Goal: Check status: Check status

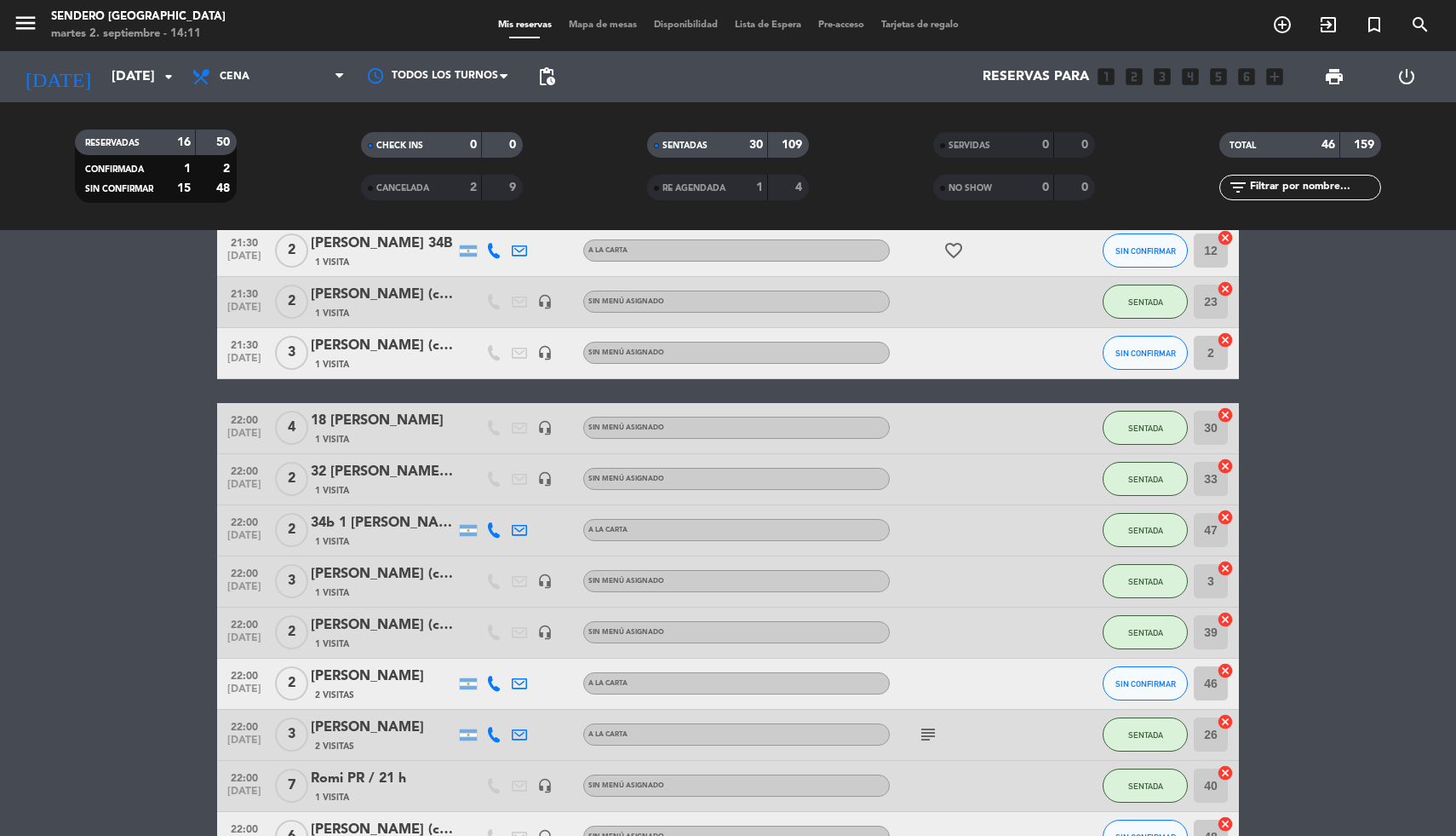
scroll to position [1748, 0]
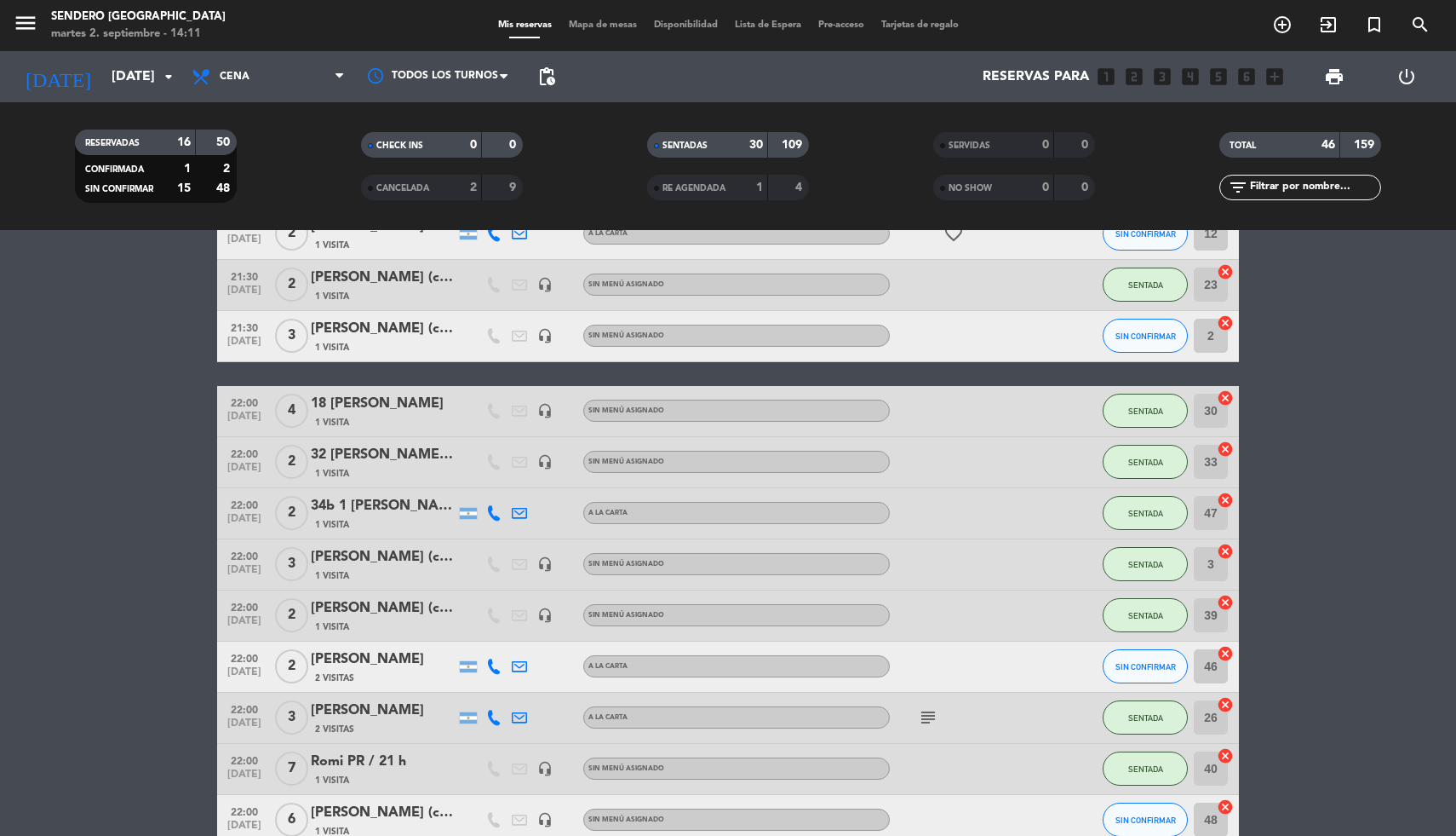
click at [422, 606] on div "[PERSON_NAME] (cortesia)" at bounding box center [383, 608] width 145 height 22
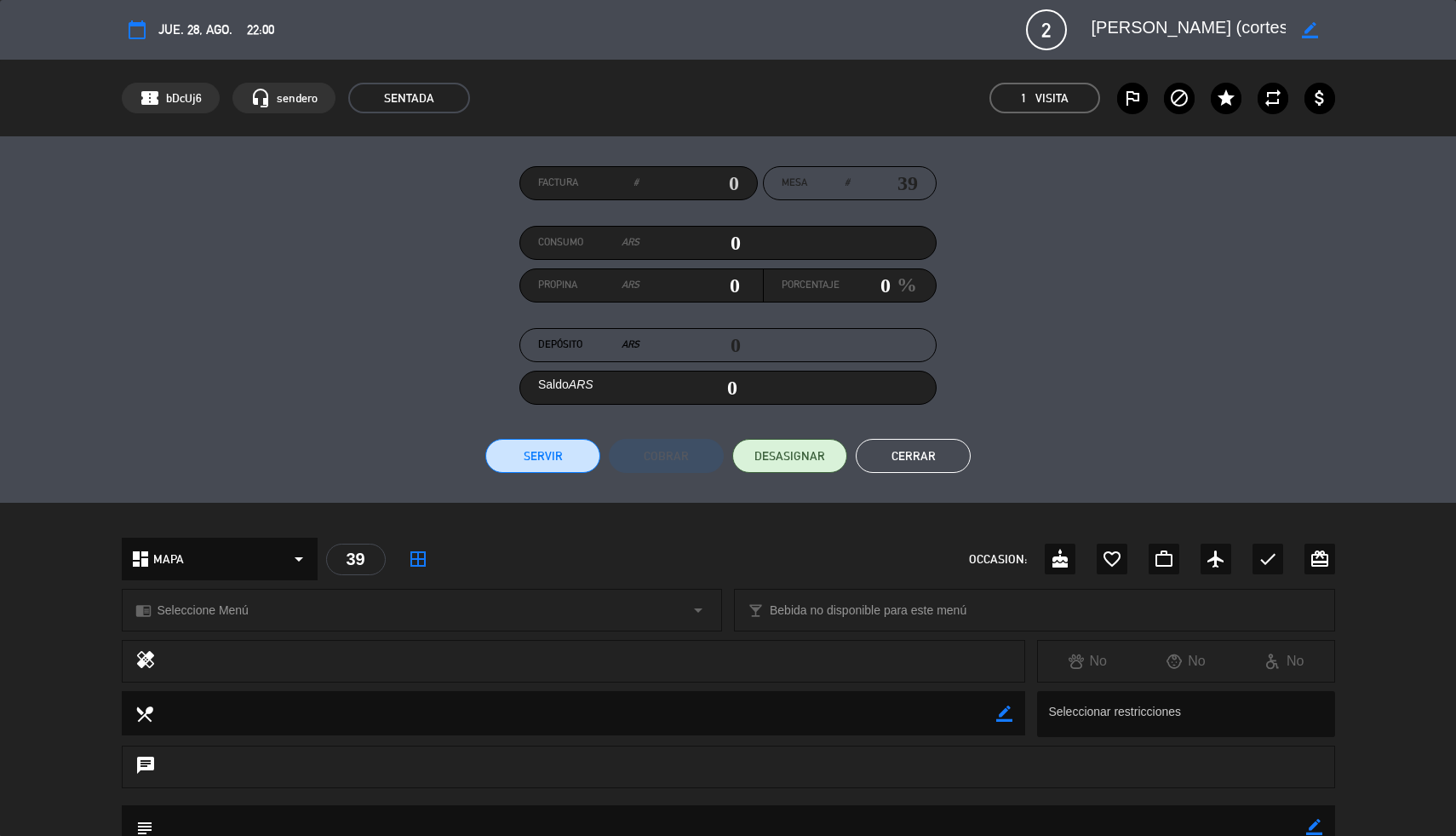
click at [923, 446] on button "Cerrar" at bounding box center [913, 455] width 115 height 34
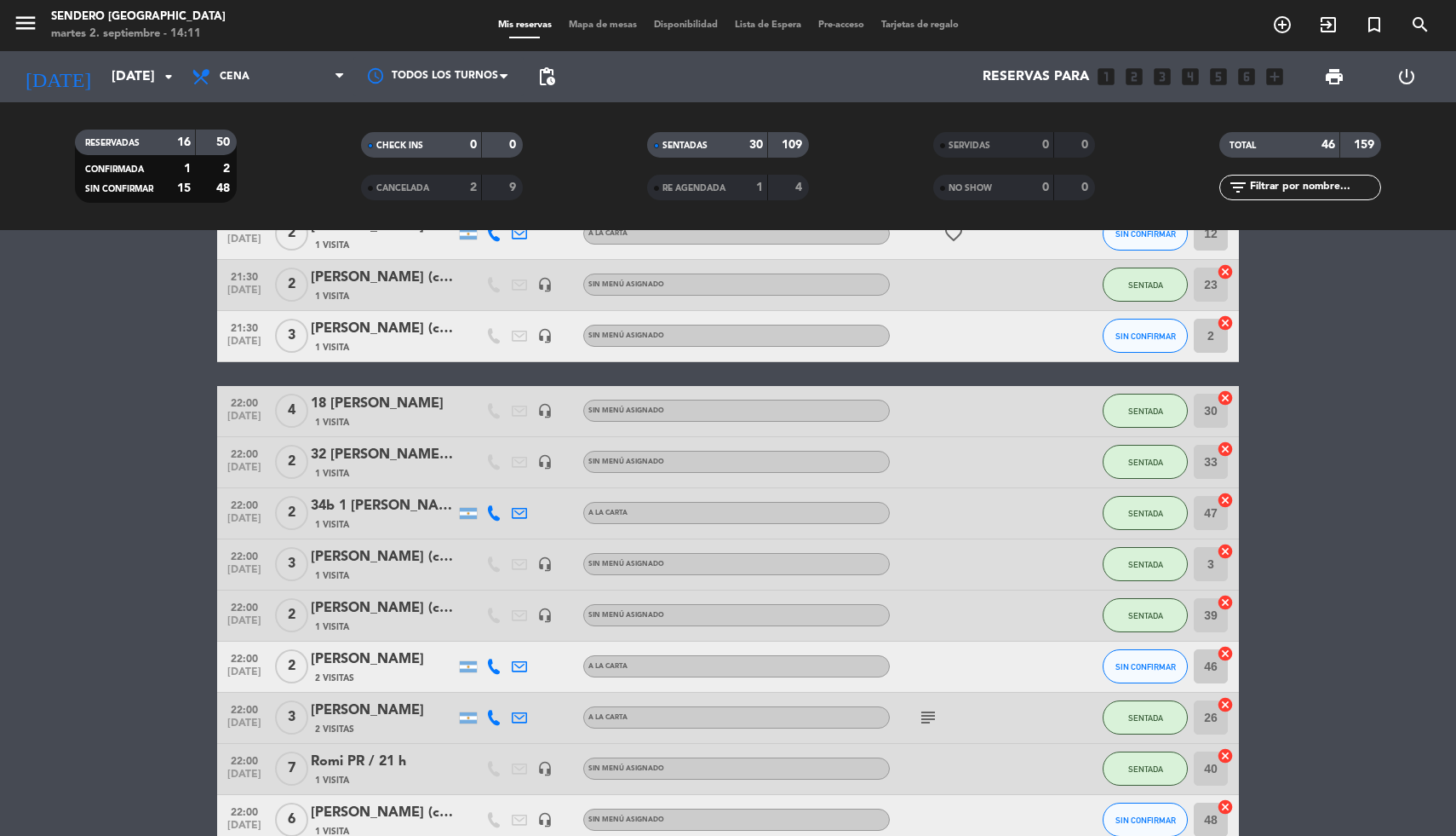
click at [410, 462] on div "32 [PERSON_NAME] (cortesia DJ)" at bounding box center [383, 454] width 145 height 22
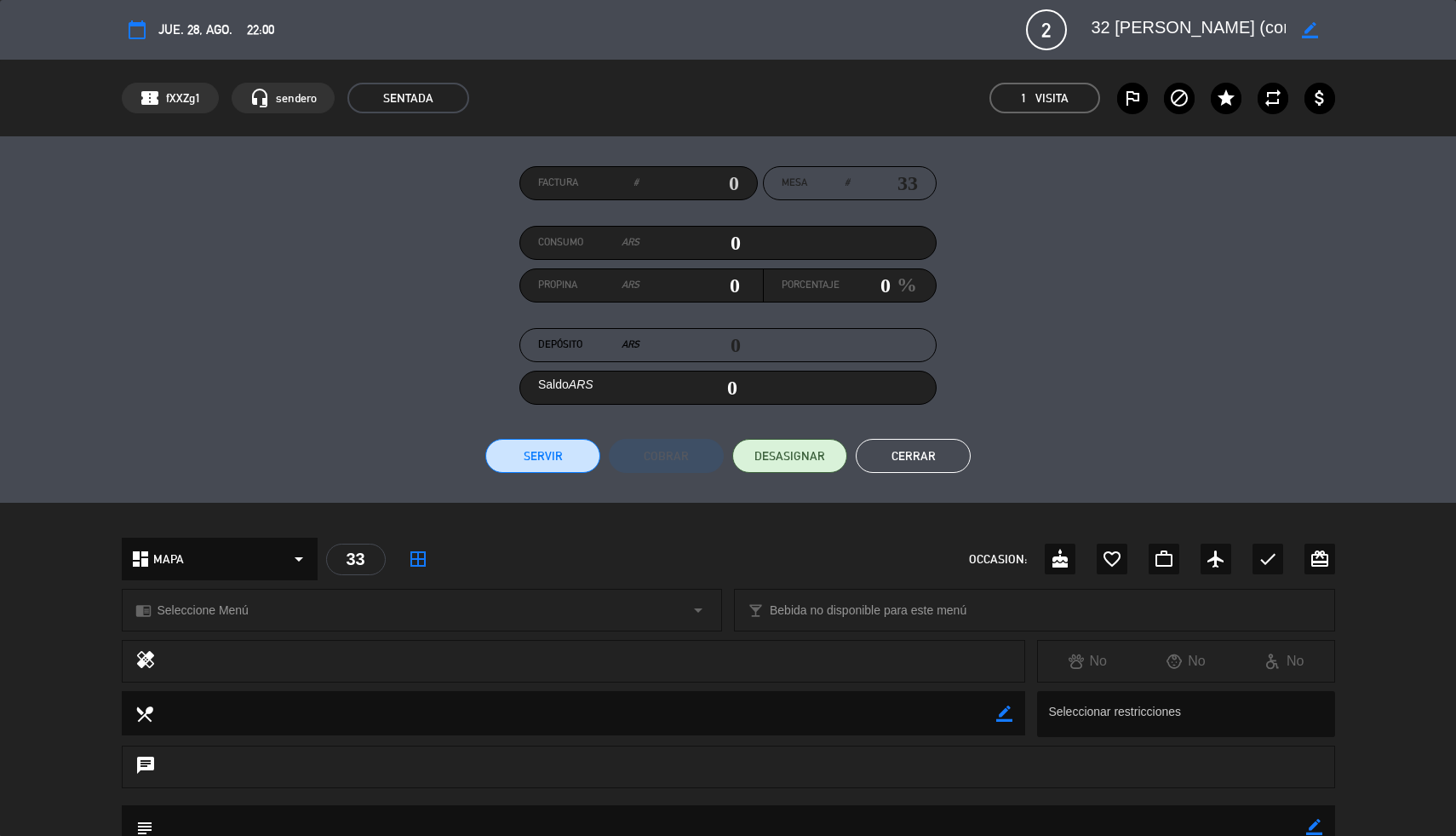
scroll to position [0, 47]
click at [931, 444] on button "Cerrar" at bounding box center [913, 455] width 115 height 34
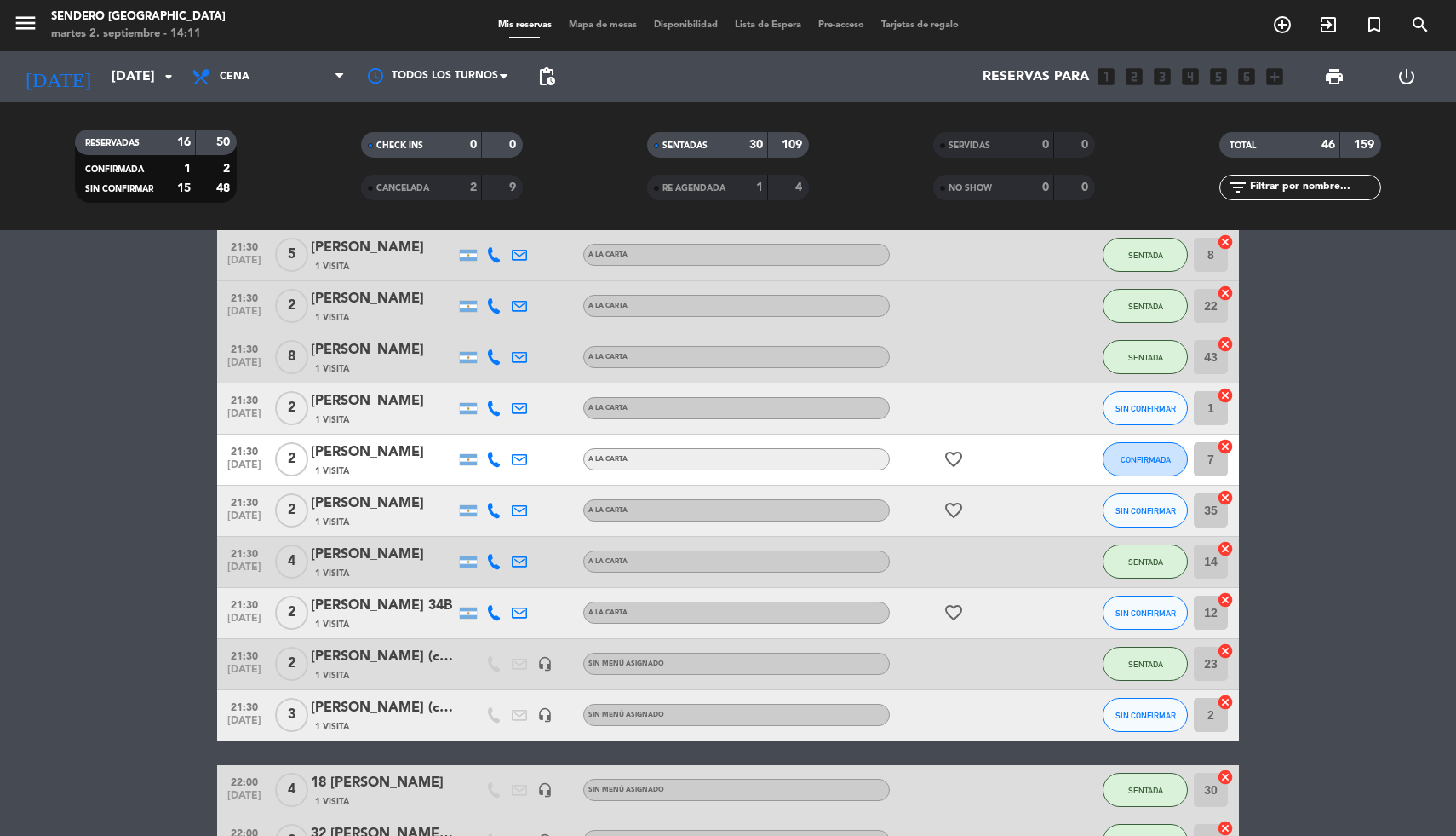
scroll to position [1336, 0]
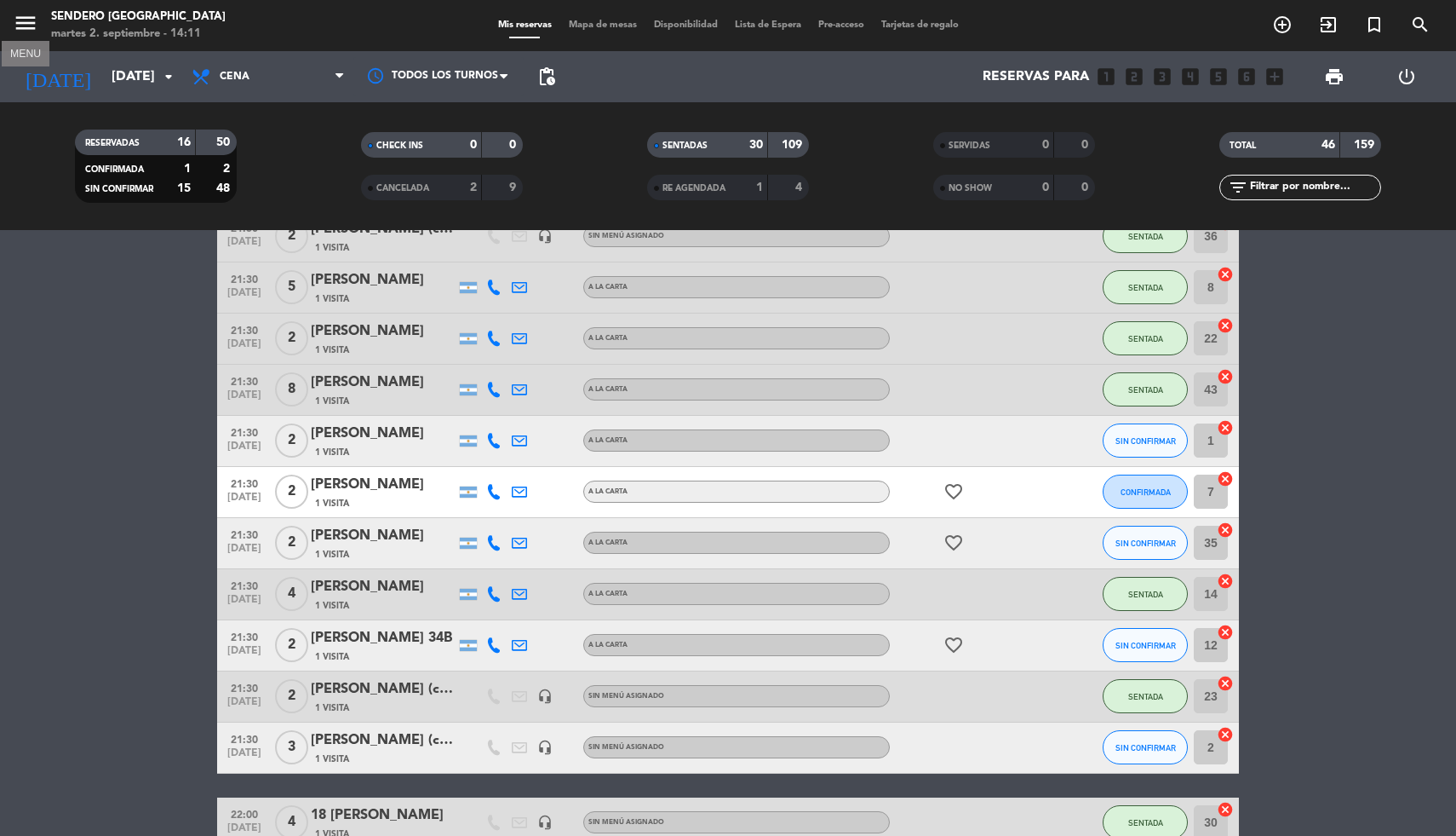
click at [22, 23] on icon "menu" at bounding box center [25, 23] width 25 height 25
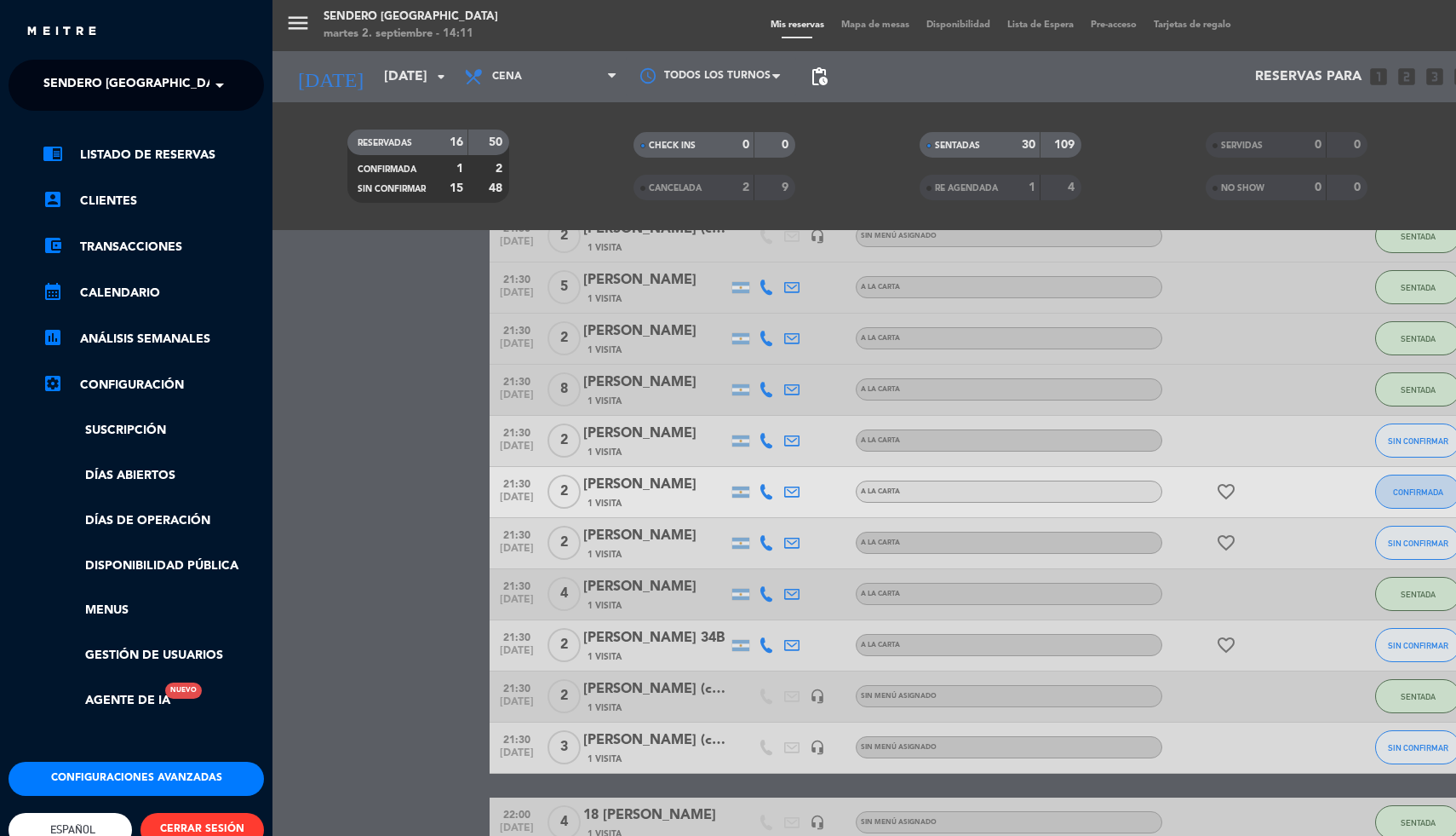
scroll to position [42, 0]
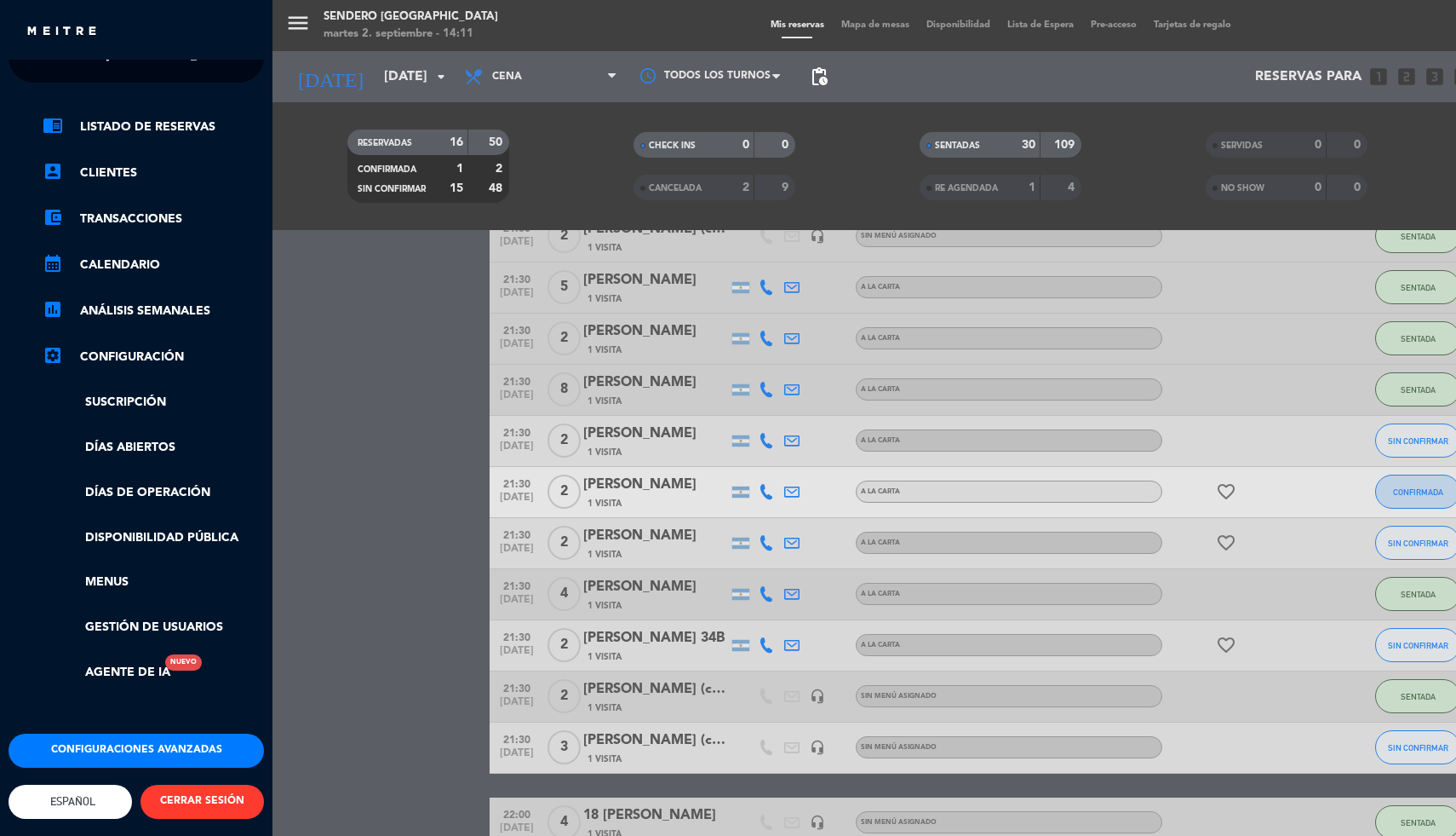
click at [300, 19] on div "menu Sendero [GEOGRAPHIC_DATA] martes 2. septiembre - 14:11 Mis reservas Mapa d…" at bounding box center [1000, 418] width 1456 height 836
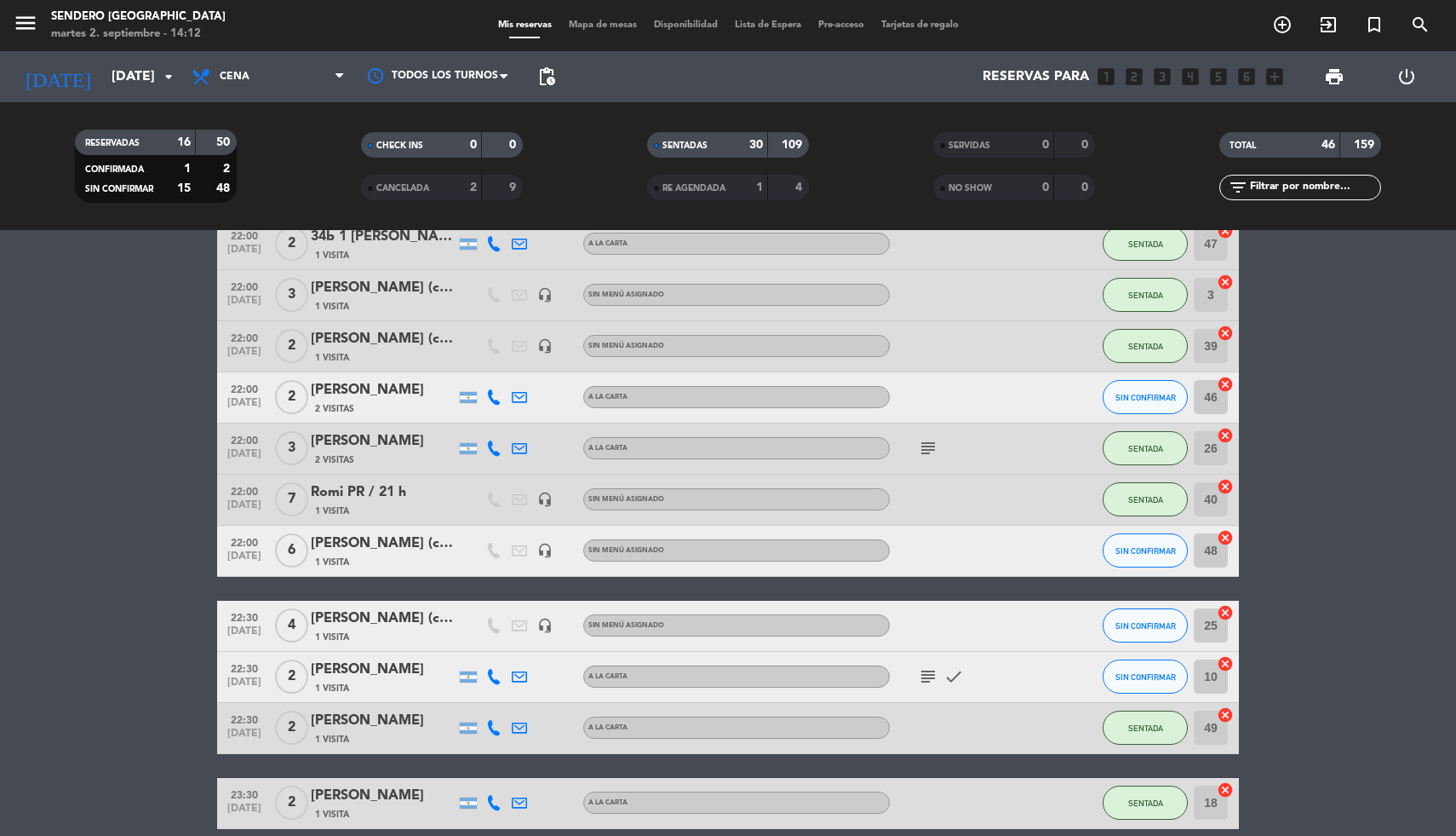
scroll to position [2095, 0]
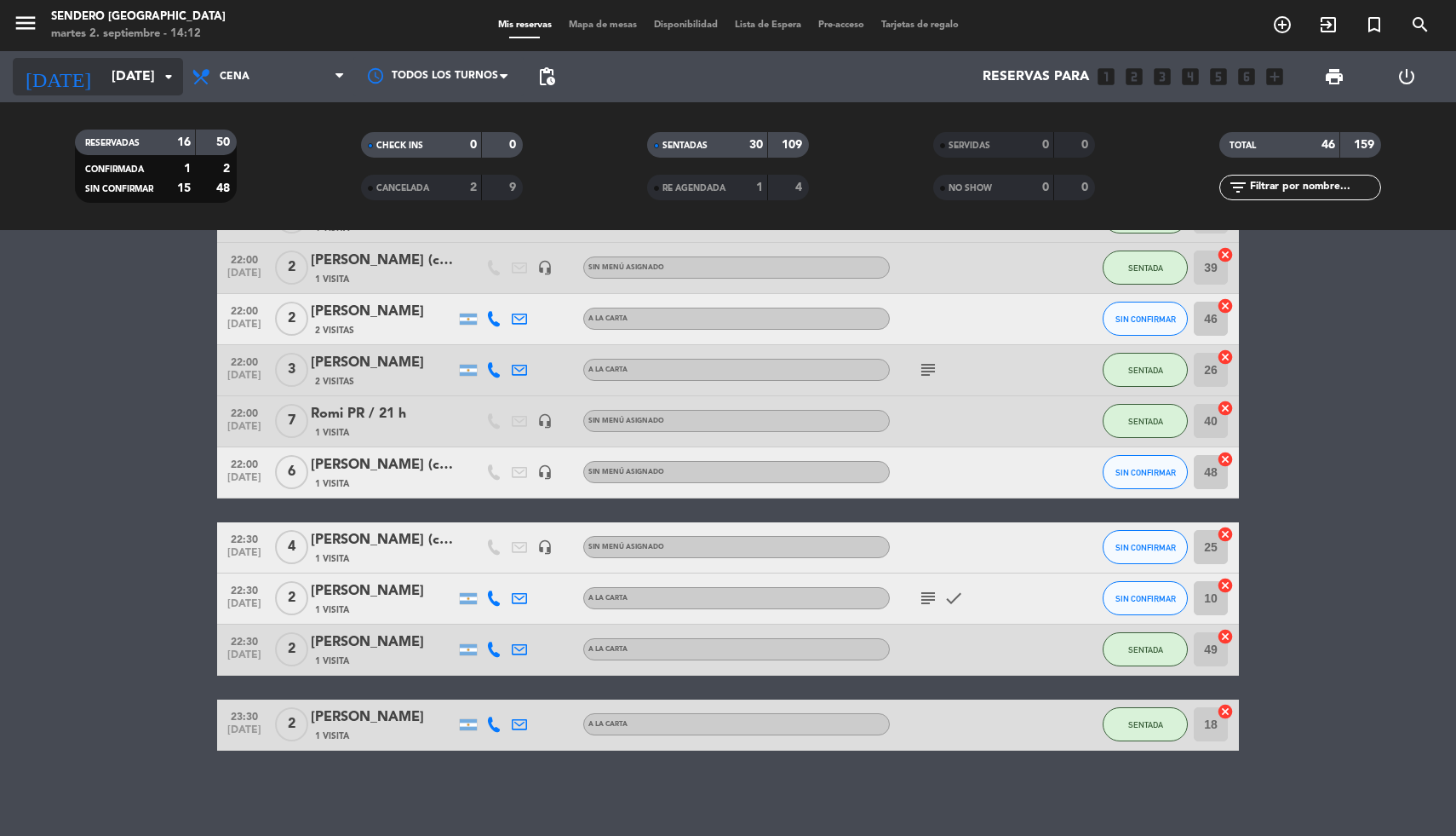
click at [165, 83] on icon "arrow_drop_down" at bounding box center [168, 76] width 20 height 20
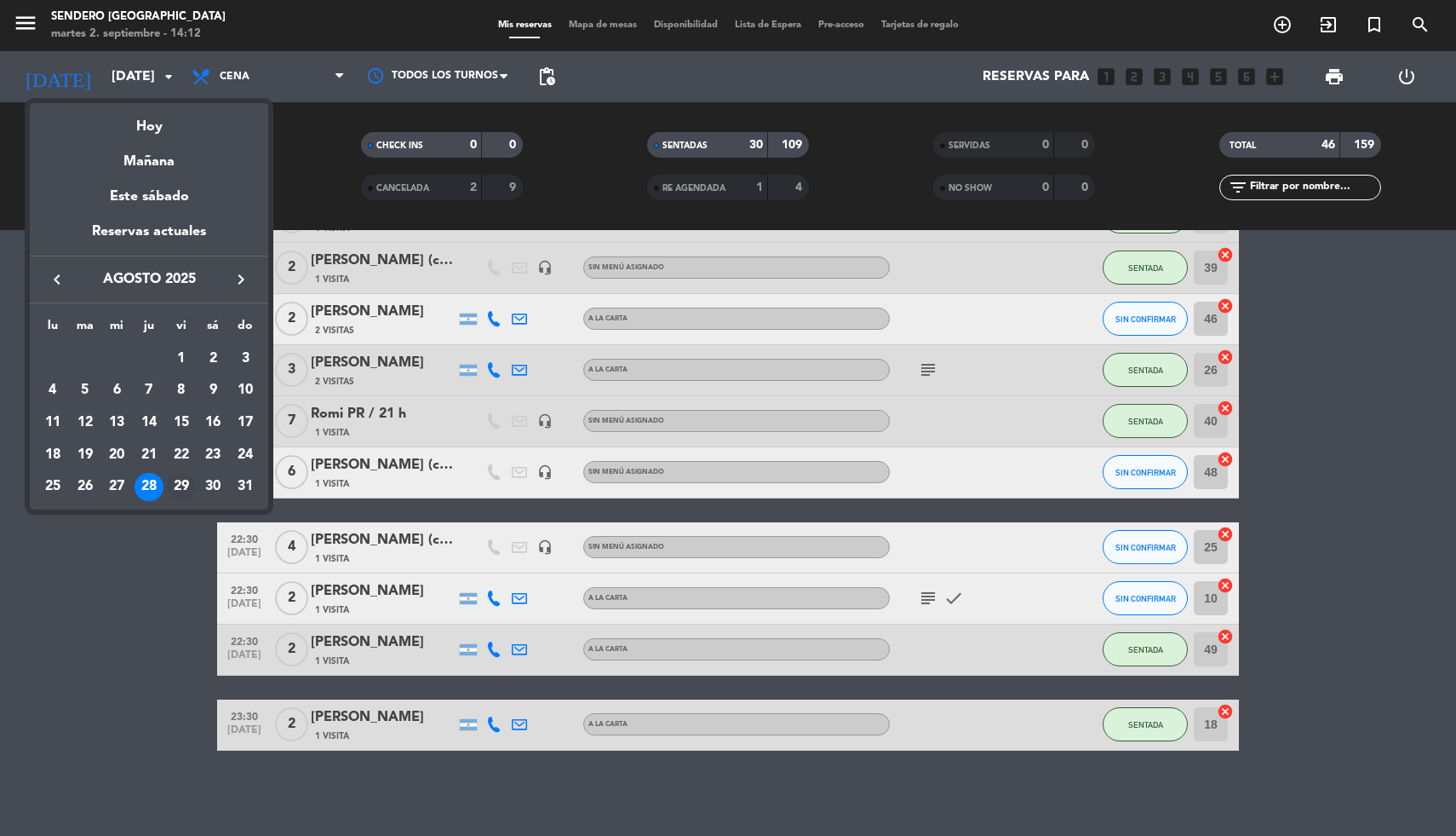
click at [180, 482] on div "29" at bounding box center [181, 486] width 29 height 29
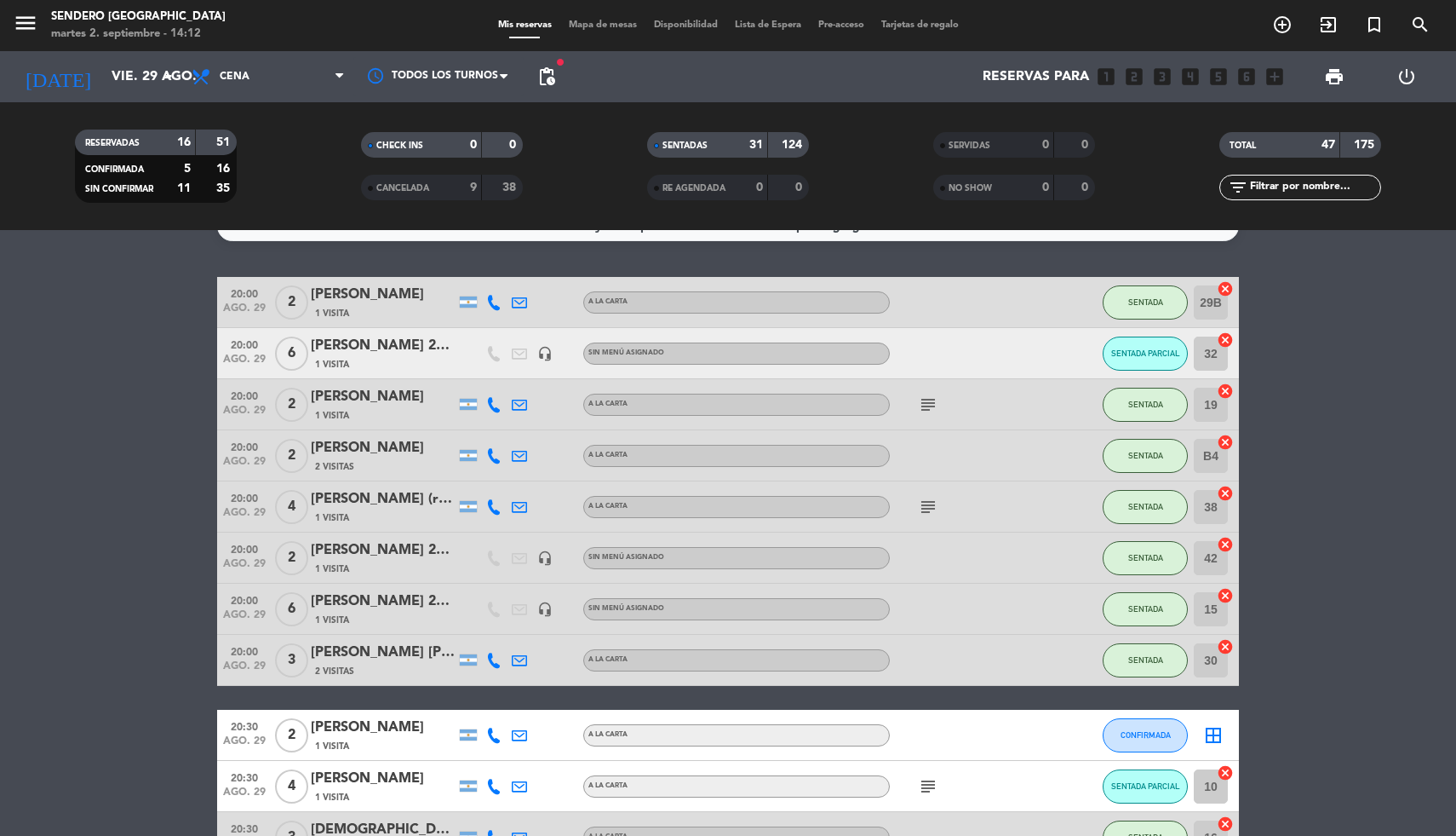
scroll to position [0, 0]
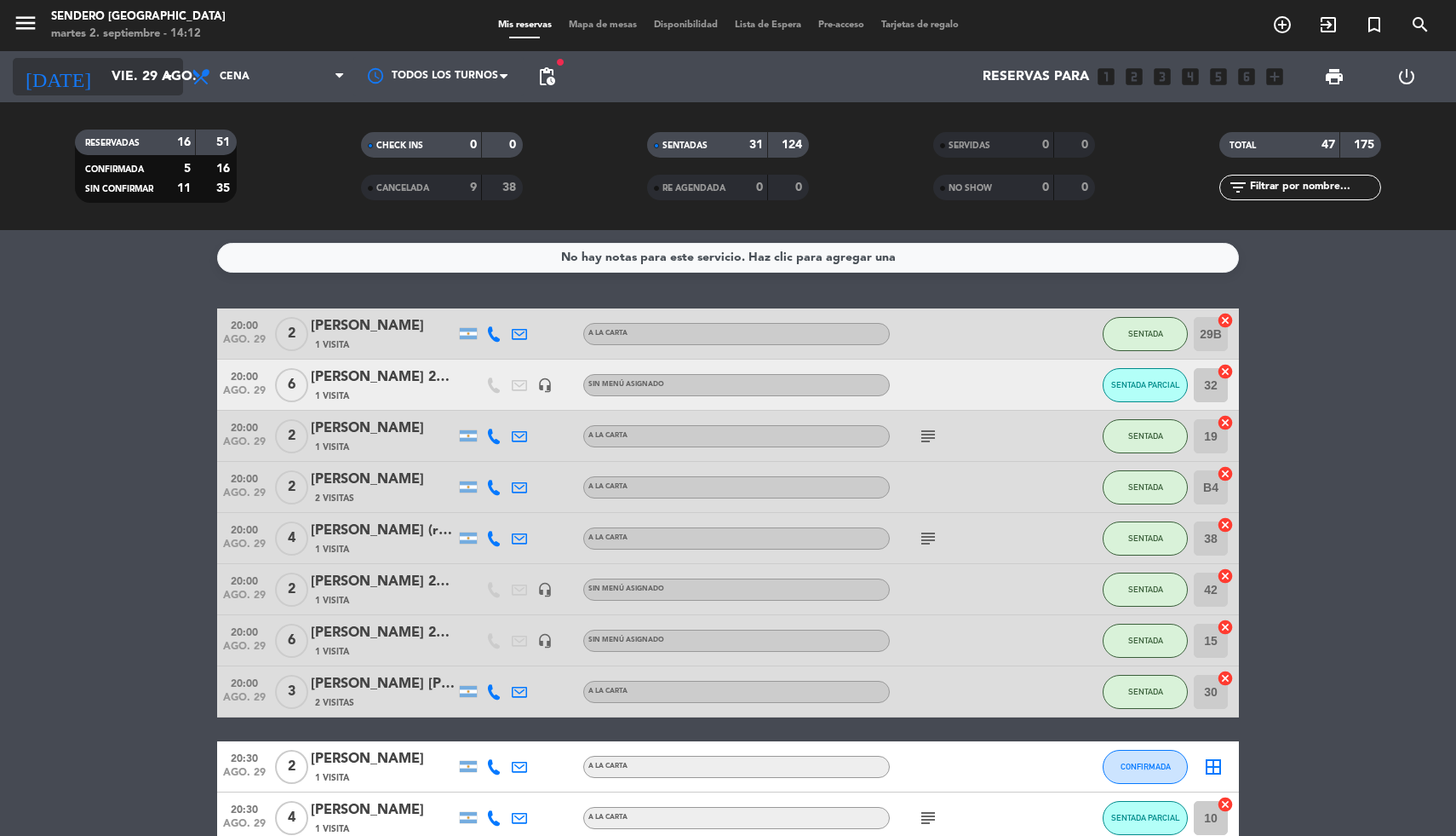
click at [165, 78] on icon "arrow_drop_down" at bounding box center [168, 76] width 20 height 20
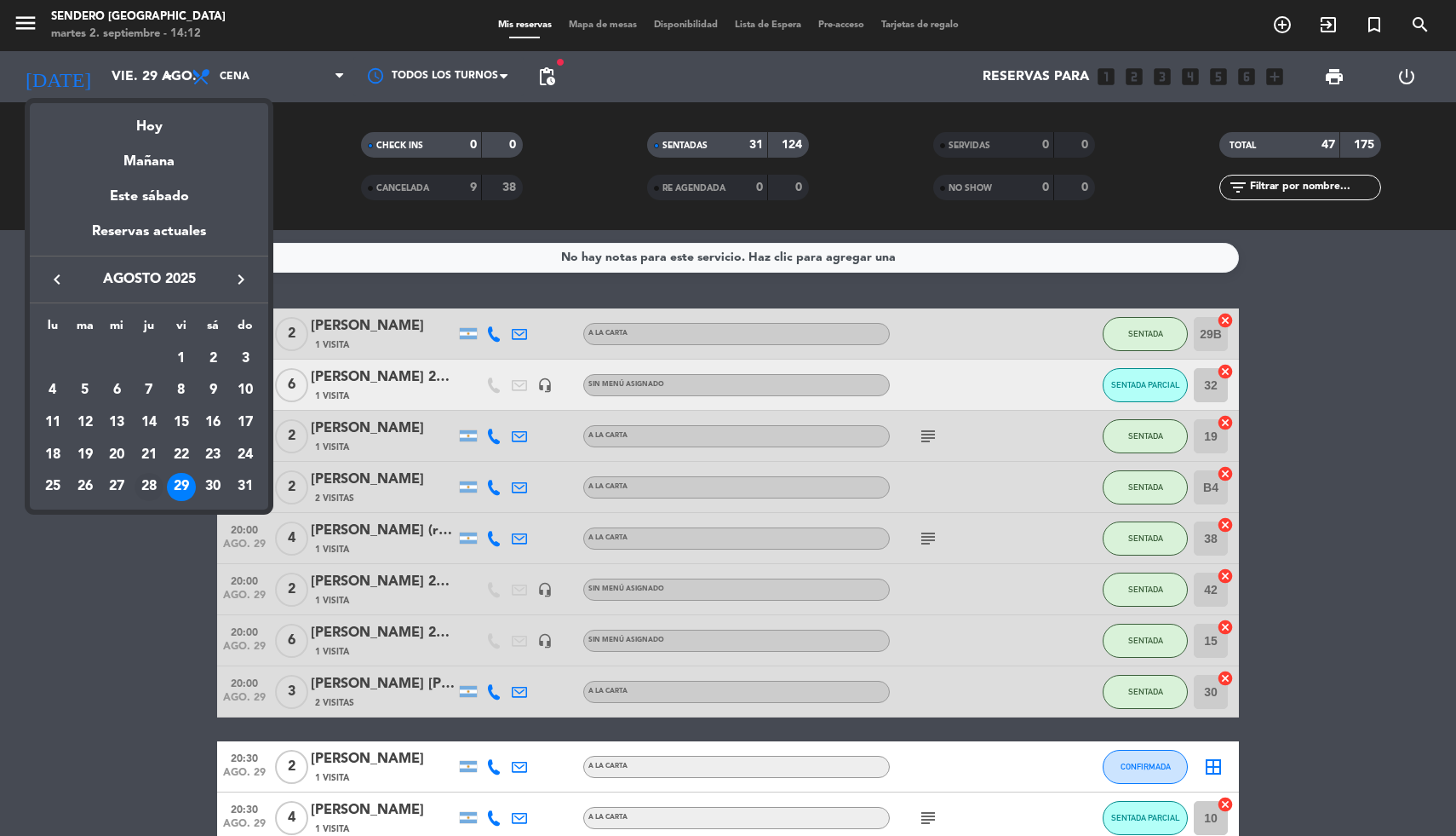
click at [152, 486] on div "28" at bounding box center [148, 486] width 29 height 29
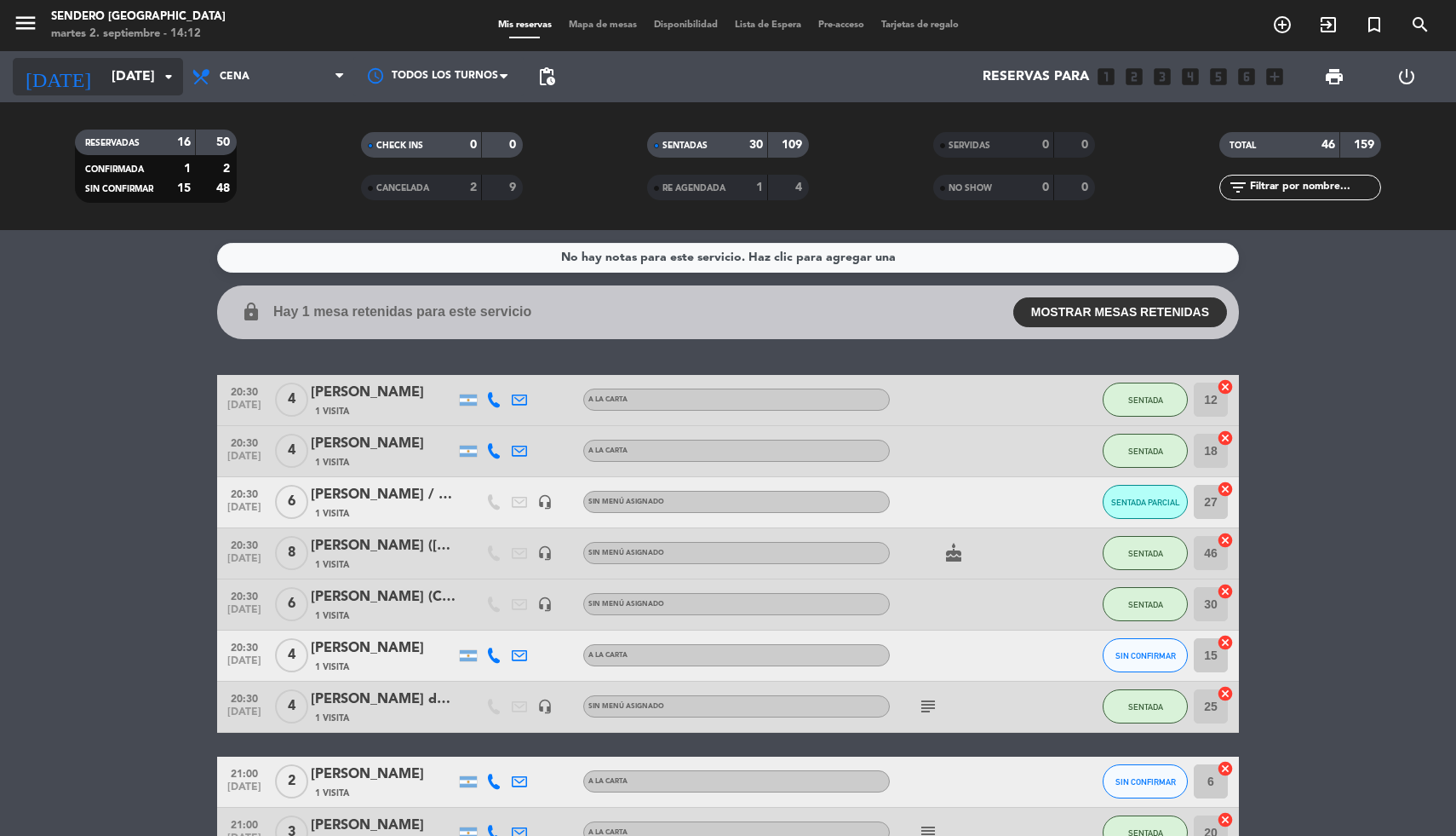
click at [169, 77] on icon "arrow_drop_down" at bounding box center [168, 76] width 20 height 20
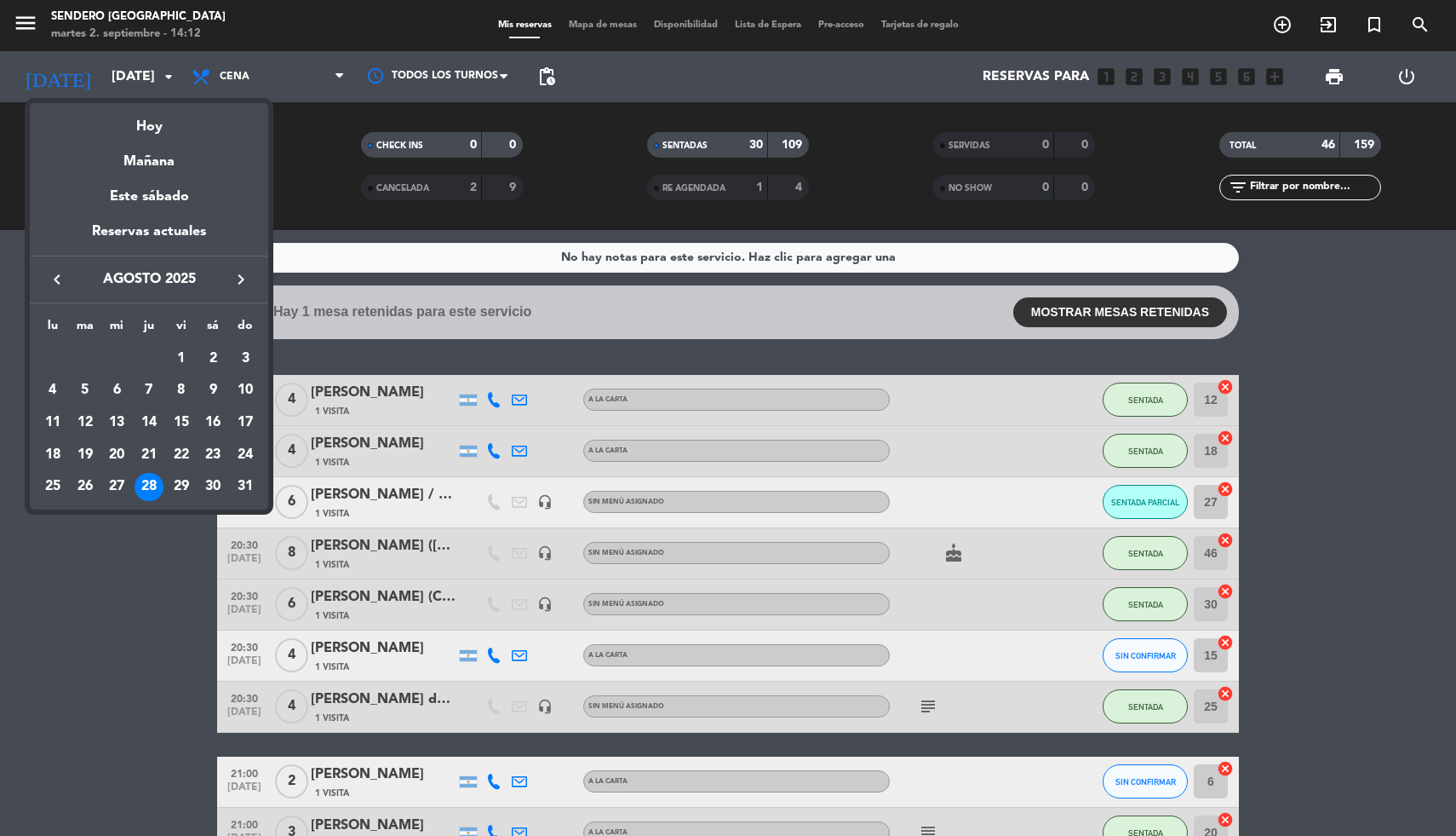
click at [242, 277] on icon "keyboard_arrow_right" at bounding box center [240, 279] width 20 height 20
click at [148, 386] on div "4" at bounding box center [148, 390] width 29 height 29
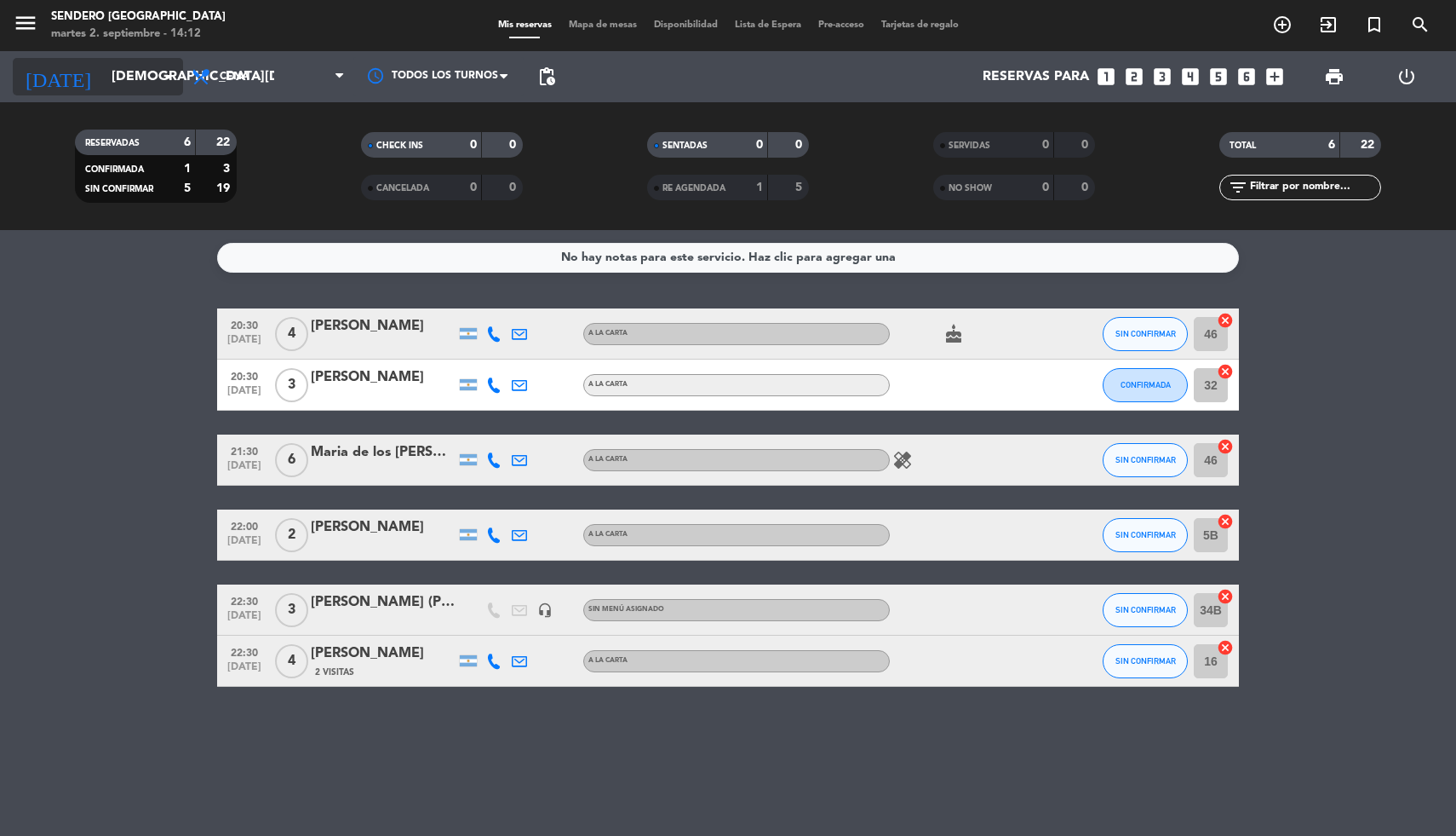
click at [166, 68] on icon "arrow_drop_down" at bounding box center [168, 76] width 20 height 20
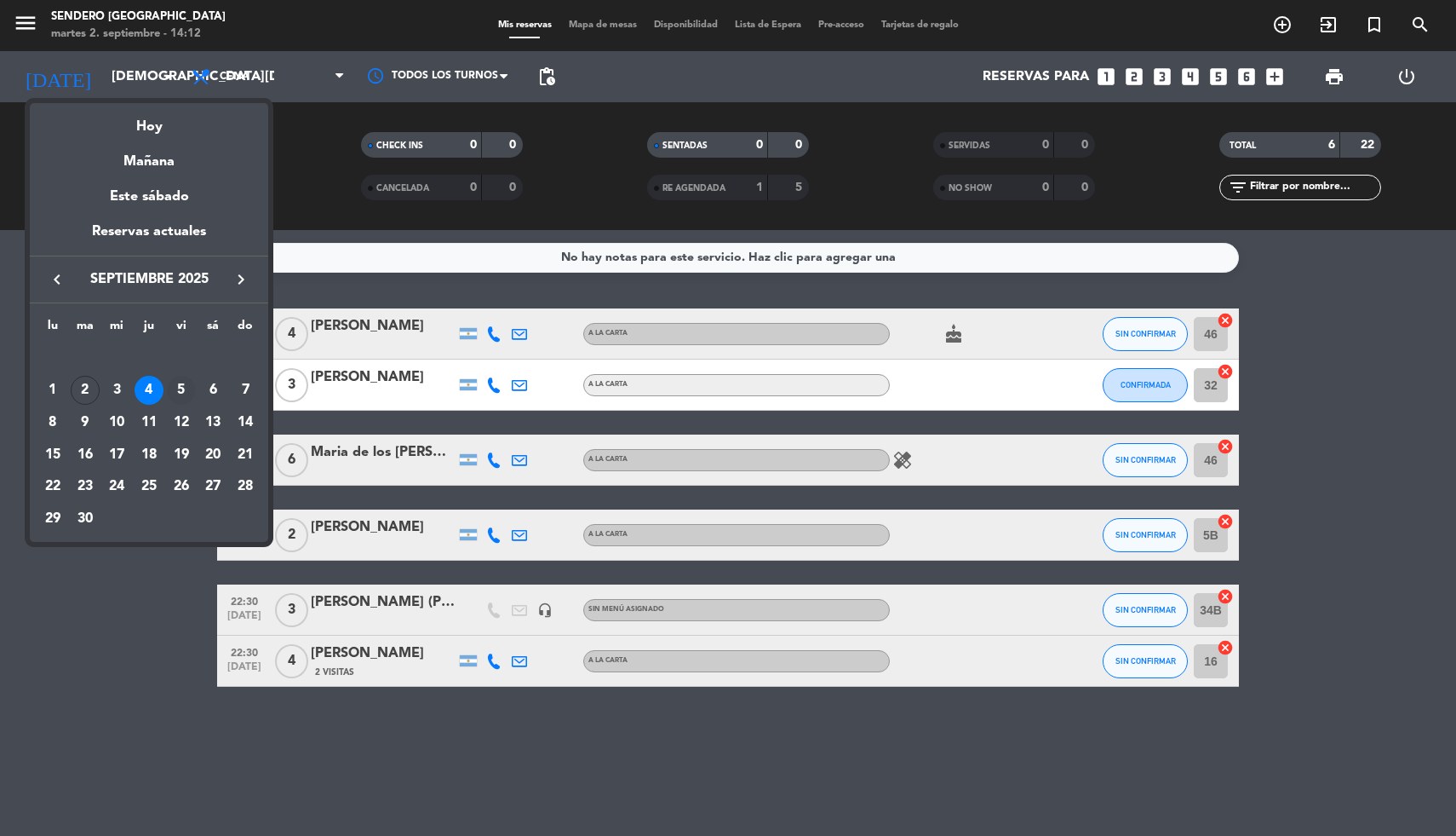
click at [182, 391] on div "5" at bounding box center [181, 390] width 29 height 29
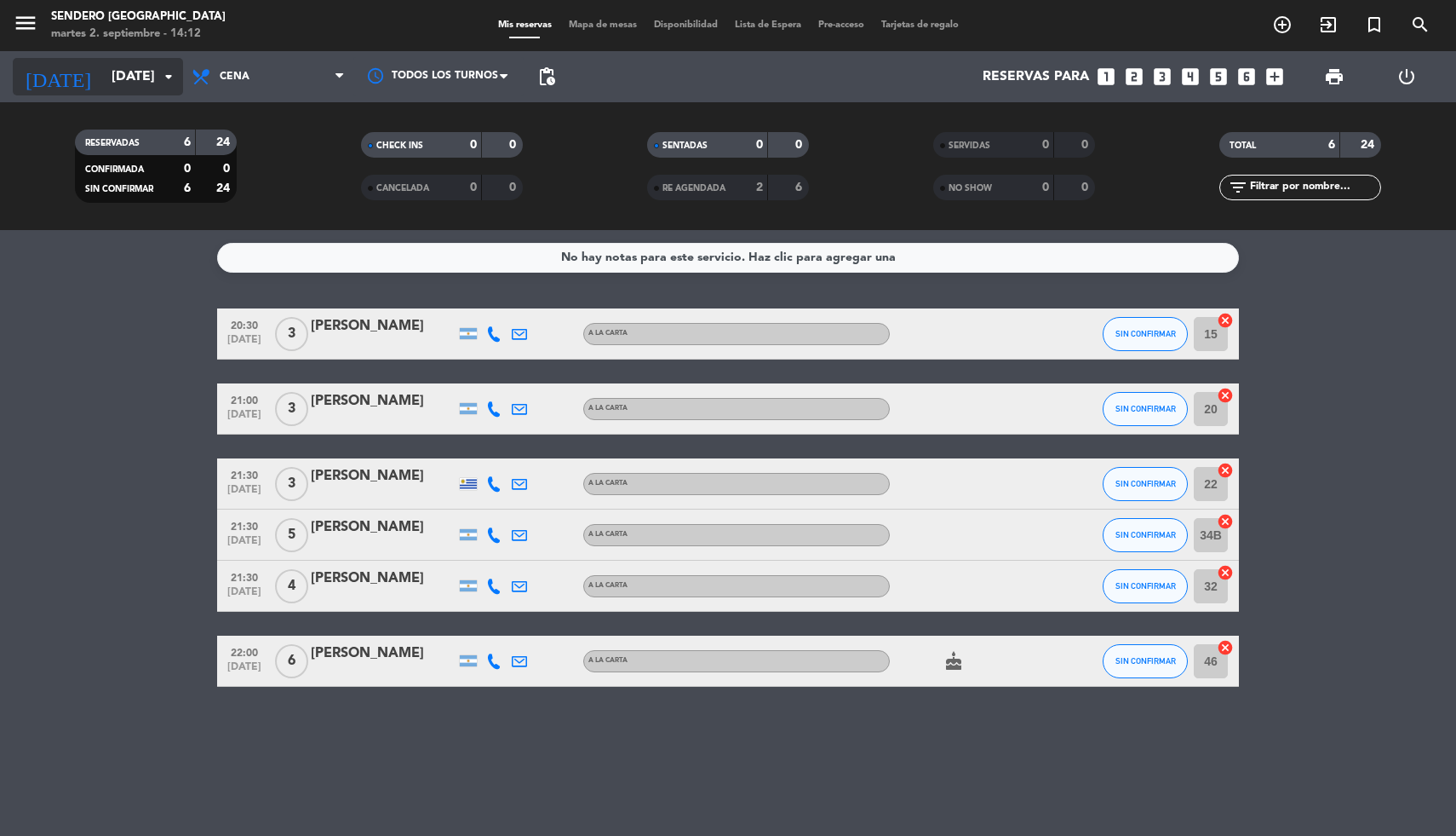
click at [159, 89] on input "[DATE]" at bounding box center [193, 77] width 179 height 33
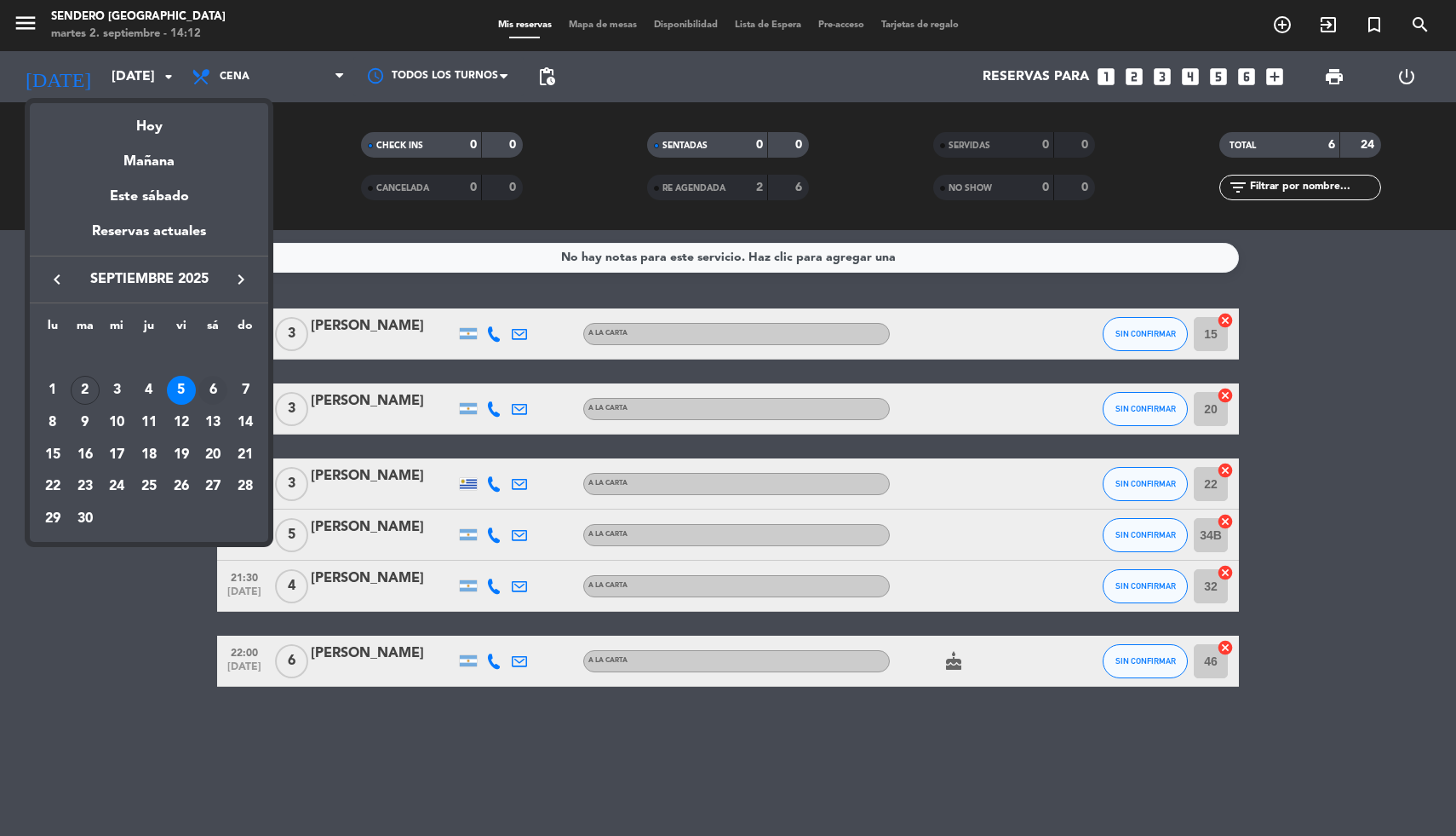
click at [203, 396] on div "6" at bounding box center [213, 390] width 29 height 29
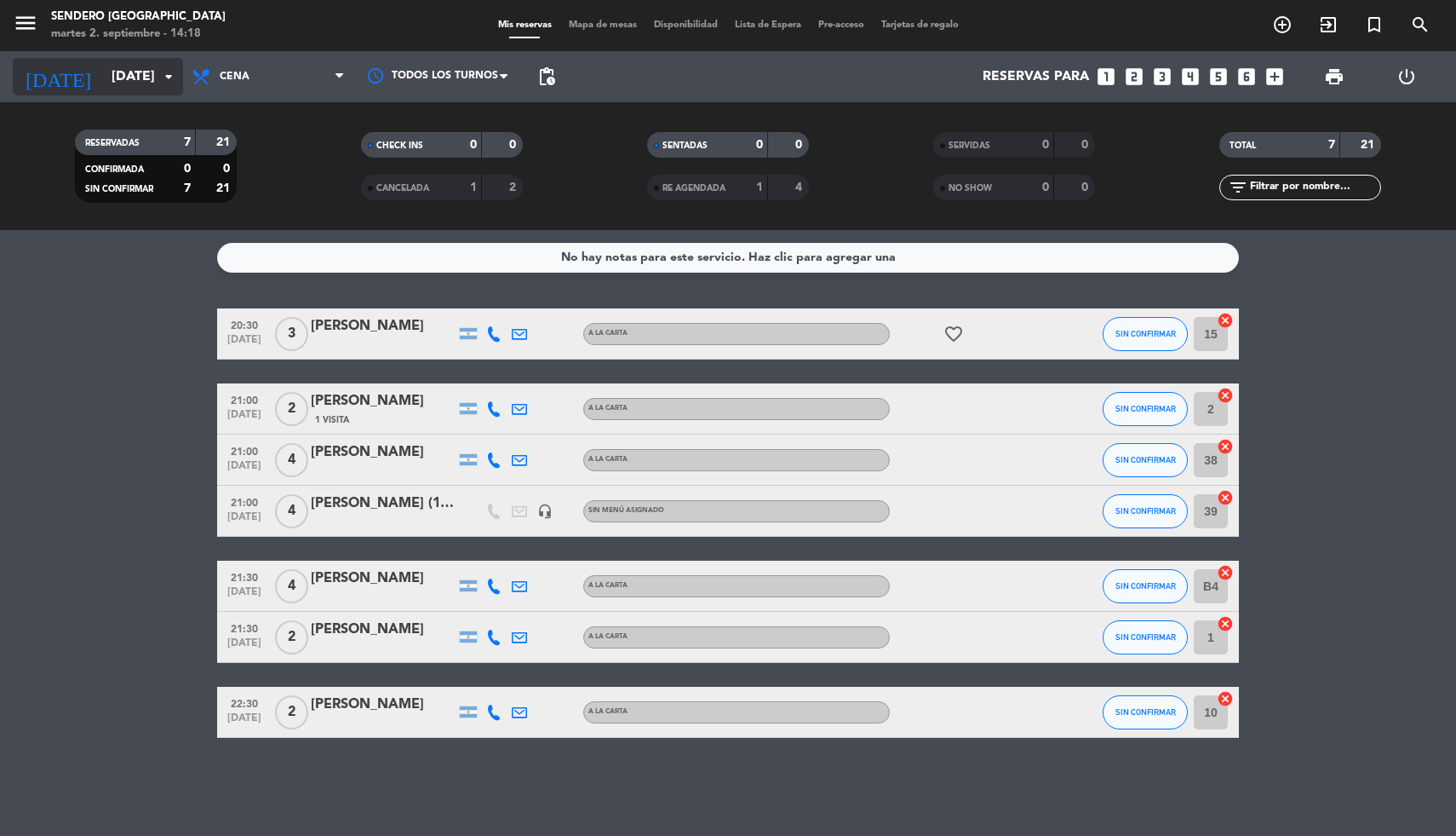
click at [143, 76] on input "[DATE]" at bounding box center [193, 77] width 179 height 33
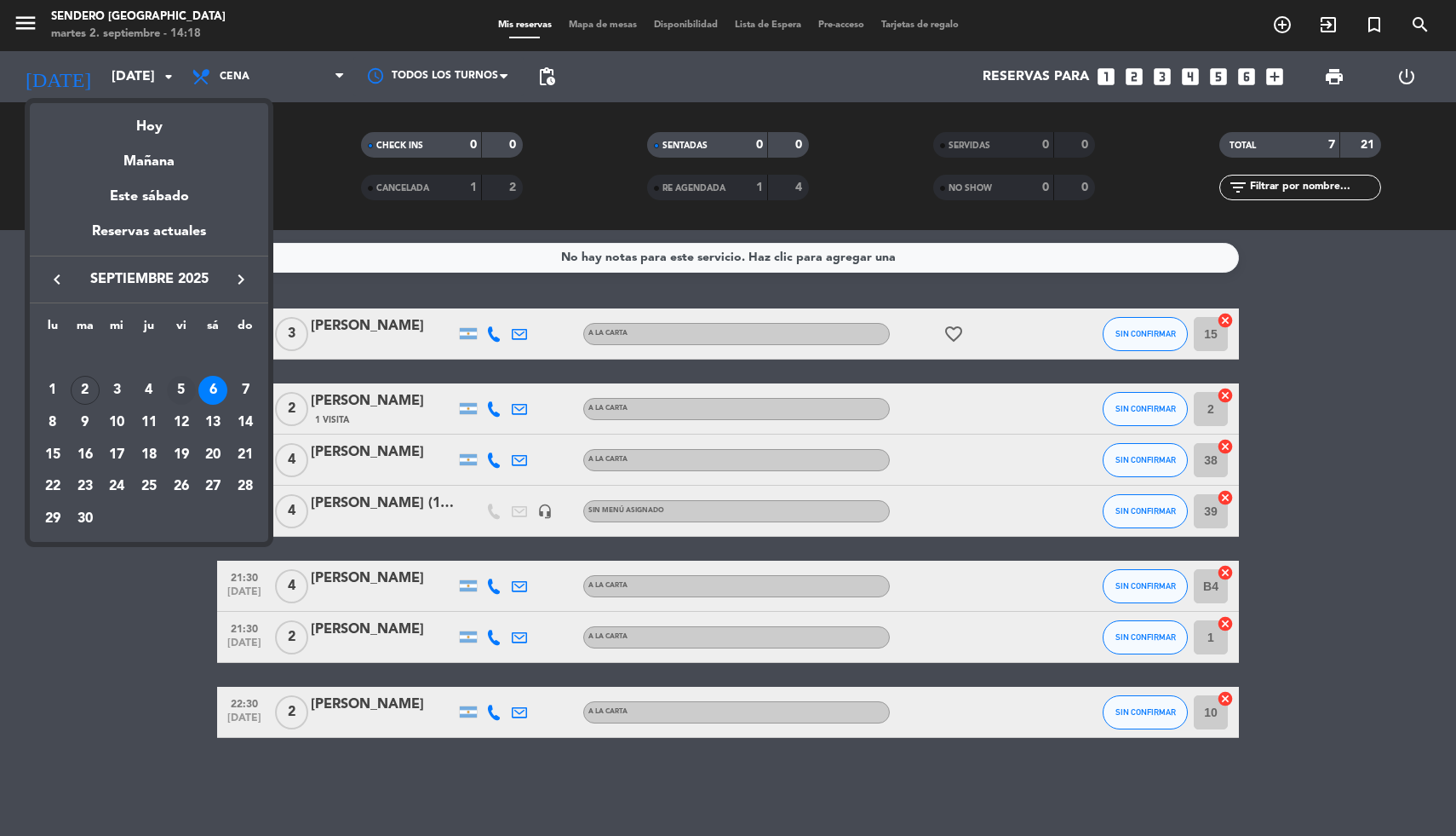
click at [179, 391] on div "5" at bounding box center [181, 390] width 29 height 29
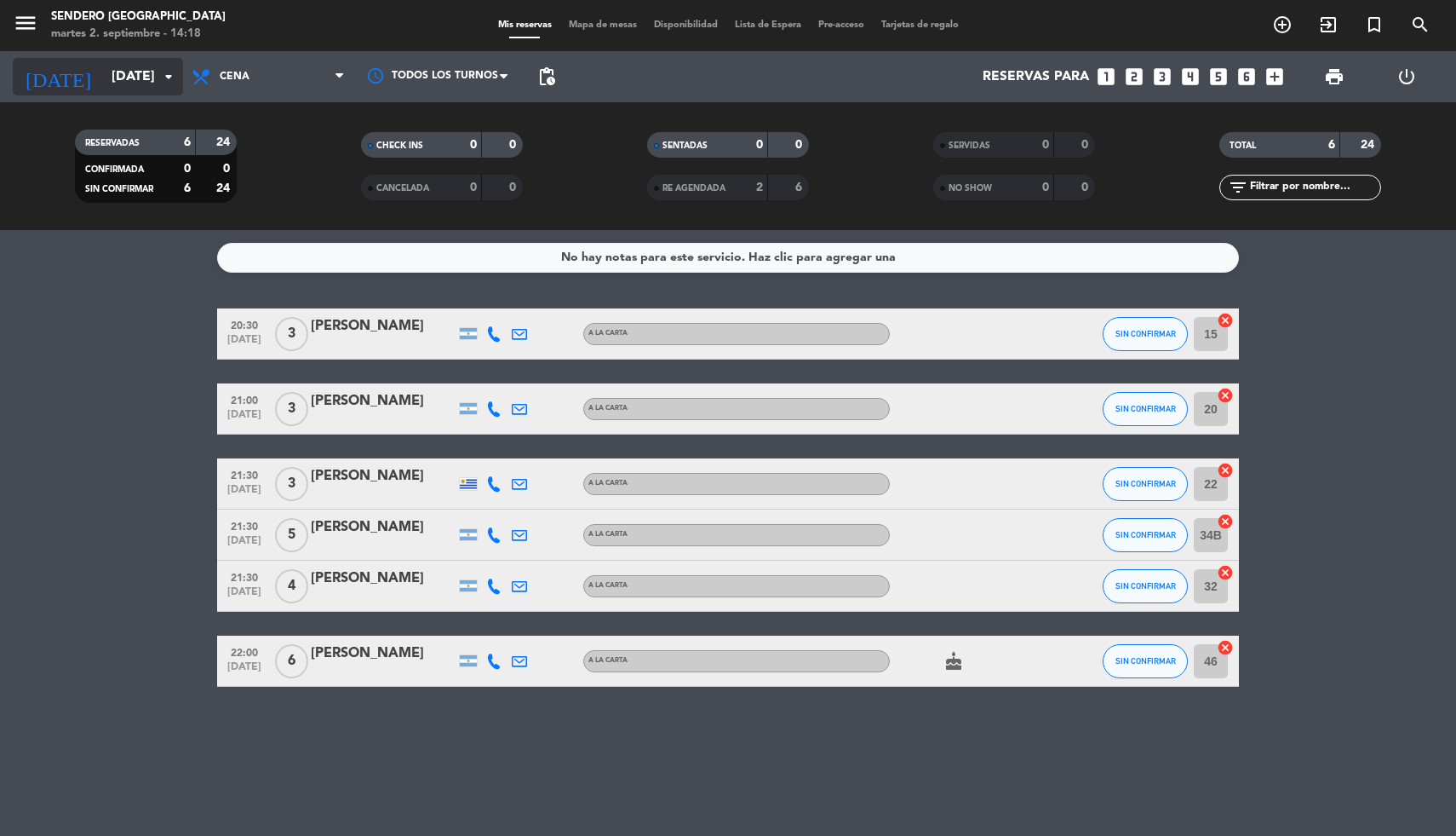
click at [162, 76] on icon "arrow_drop_down" at bounding box center [168, 76] width 20 height 20
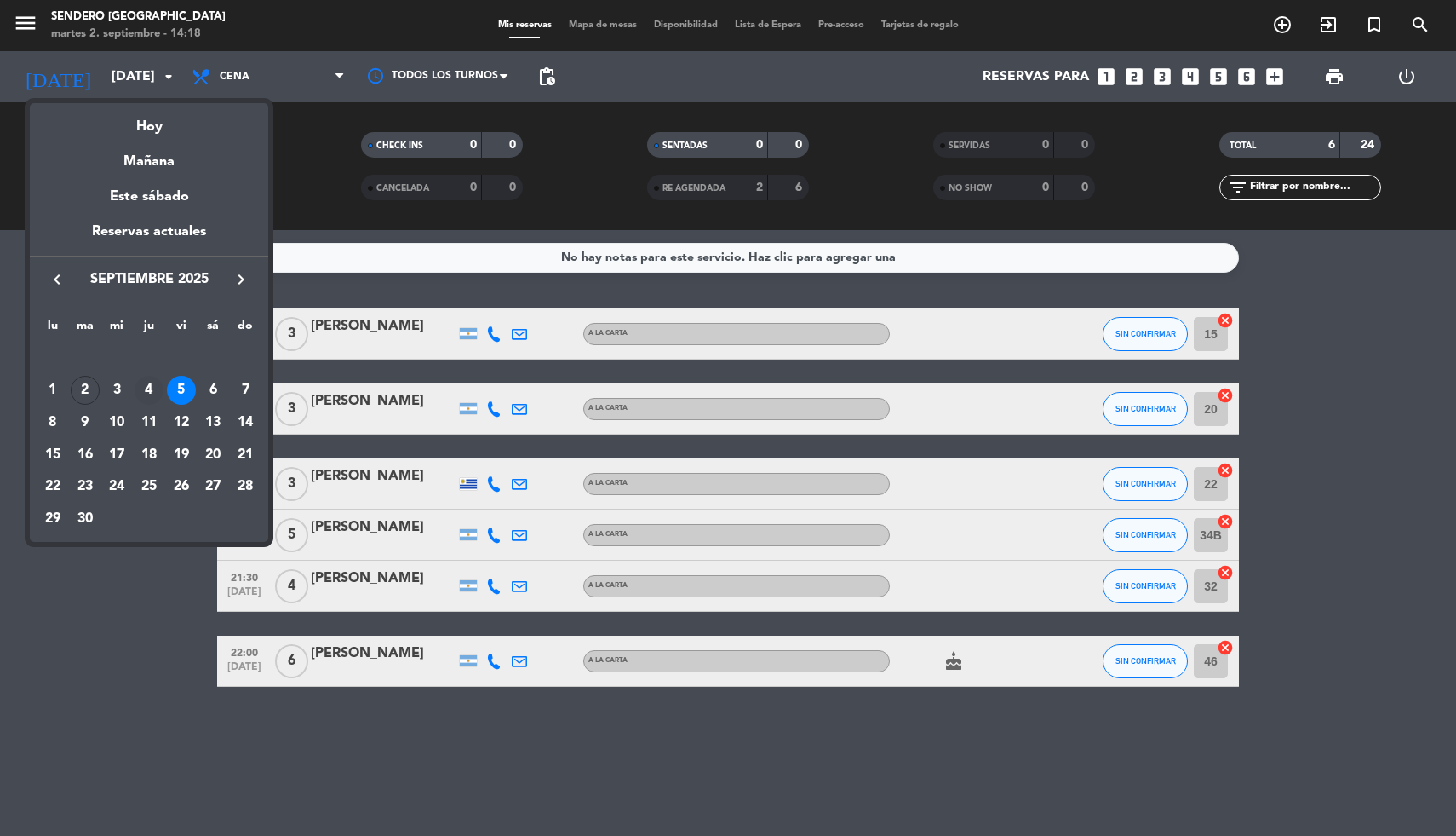
click at [150, 391] on div "4" at bounding box center [148, 390] width 29 height 29
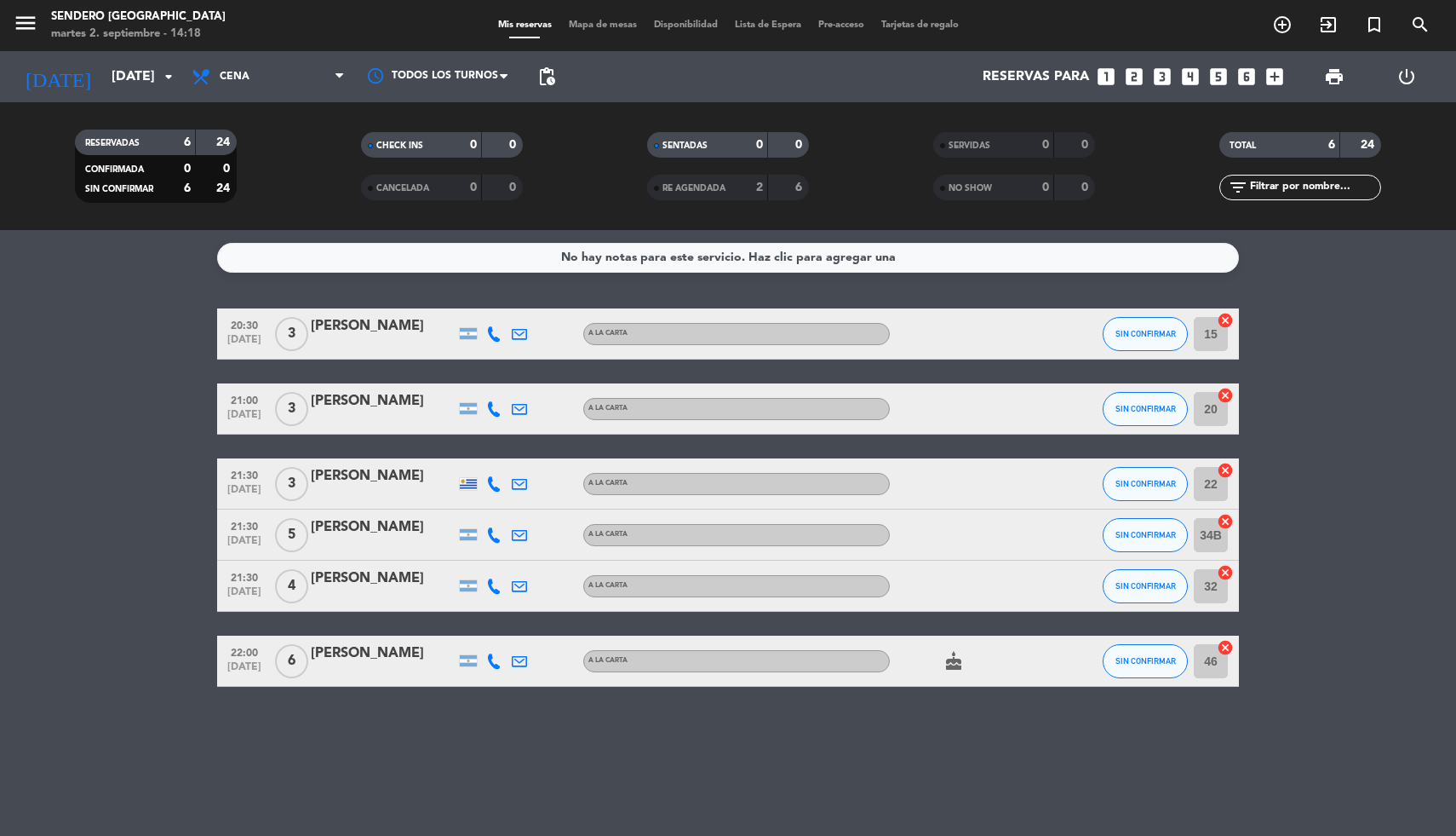
type input "[DEMOGRAPHIC_DATA][DATE]"
